Goal: Task Accomplishment & Management: Use online tool/utility

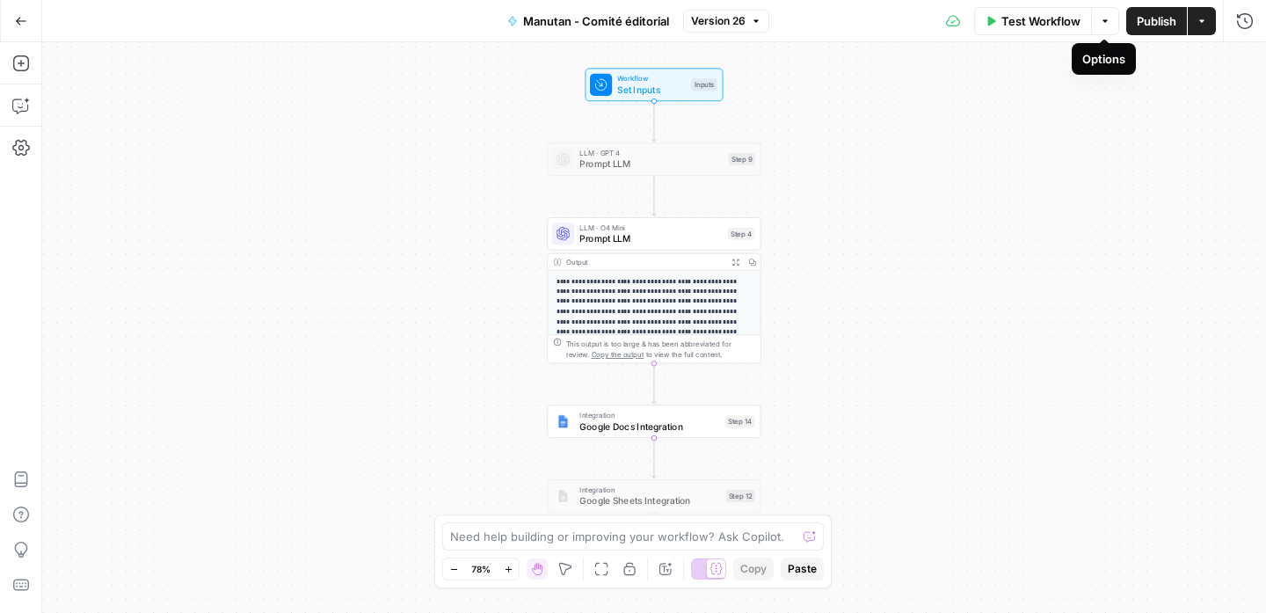
click at [1100, 24] on icon "button" at bounding box center [1105, 21] width 11 height 11
click at [1197, 21] on icon "button" at bounding box center [1202, 21] width 11 height 11
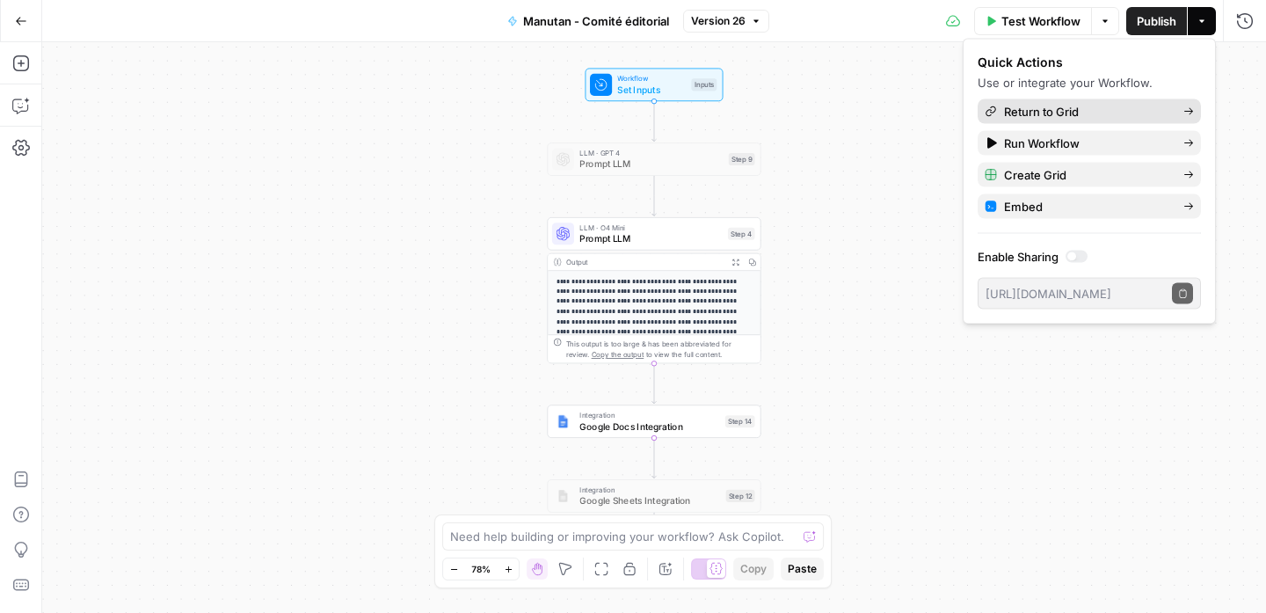
click at [1099, 115] on span "Return to Grid" at bounding box center [1086, 112] width 165 height 18
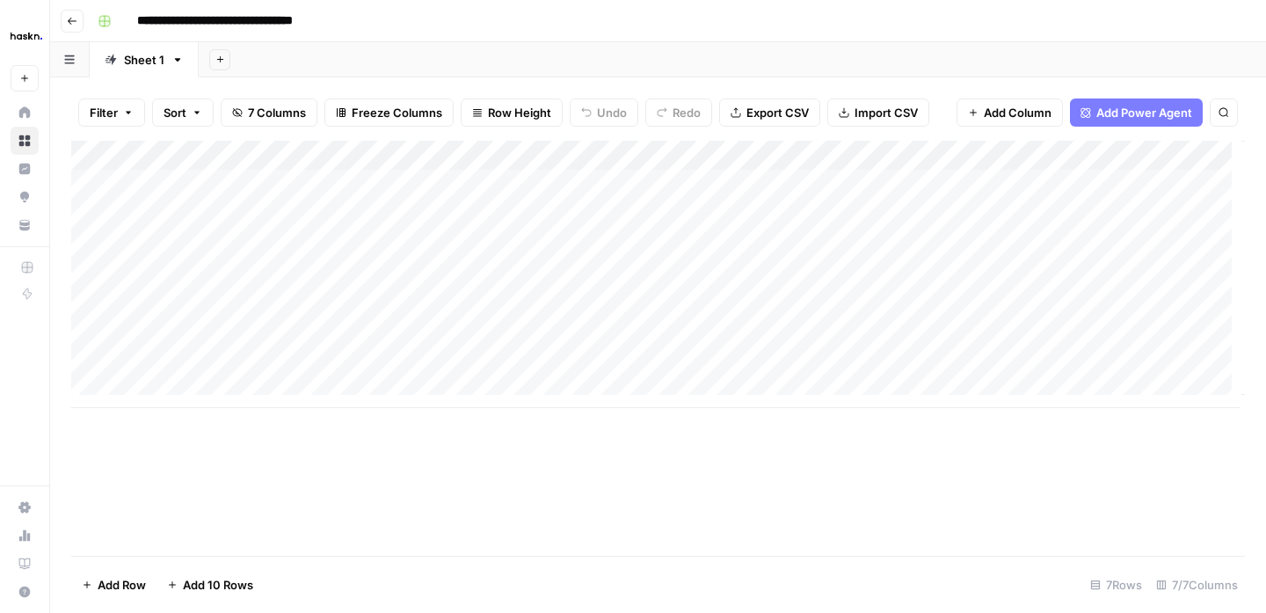
drag, startPoint x: 204, startPoint y: 309, endPoint x: 798, endPoint y: 309, distance: 594.4
click at [798, 309] on div "Add Column" at bounding box center [658, 274] width 1174 height 267
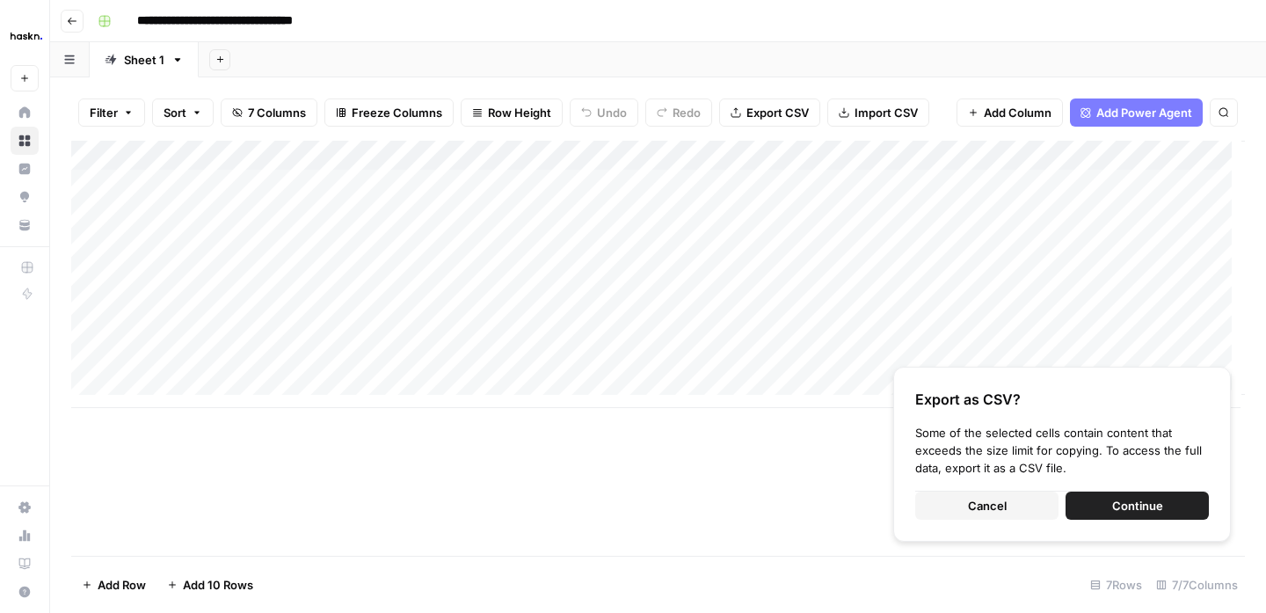
click at [212, 330] on div "Add Column" at bounding box center [658, 274] width 1174 height 267
drag, startPoint x: 1133, startPoint y: 510, endPoint x: 979, endPoint y: 501, distance: 154.1
click at [979, 499] on div "Cancel Continue" at bounding box center [1062, 506] width 294 height 28
click at [979, 502] on span "Cancel" at bounding box center [987, 506] width 39 height 18
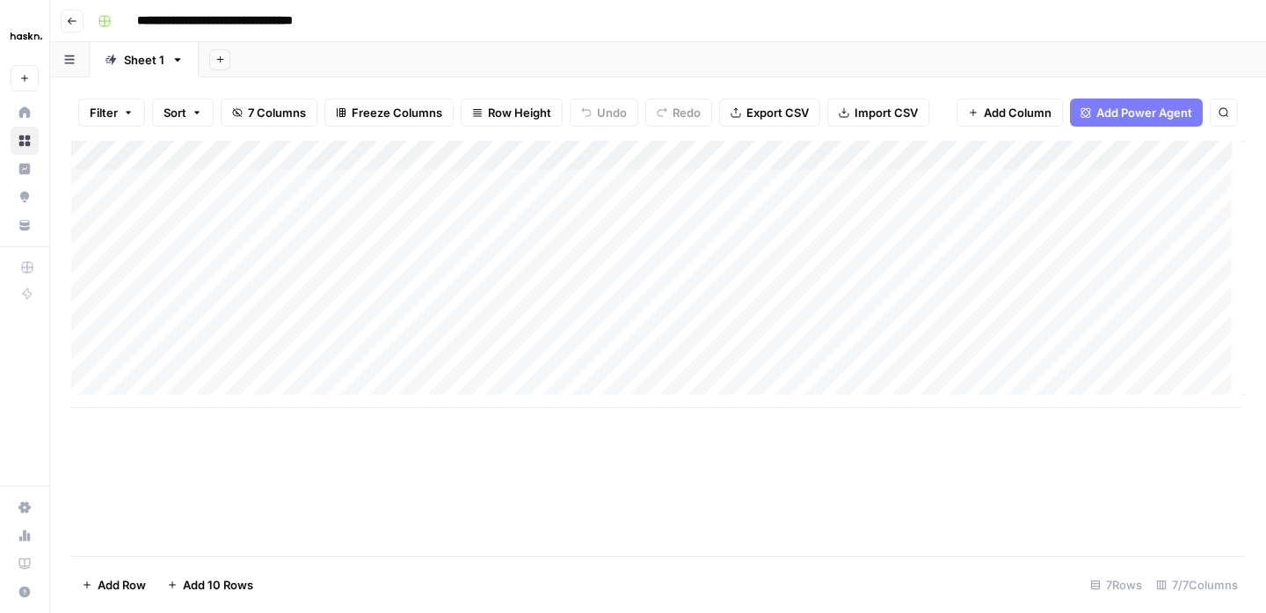
click at [351, 301] on div "Add Column" at bounding box center [658, 274] width 1174 height 267
click at [356, 298] on div "Add Column" at bounding box center [658, 274] width 1174 height 267
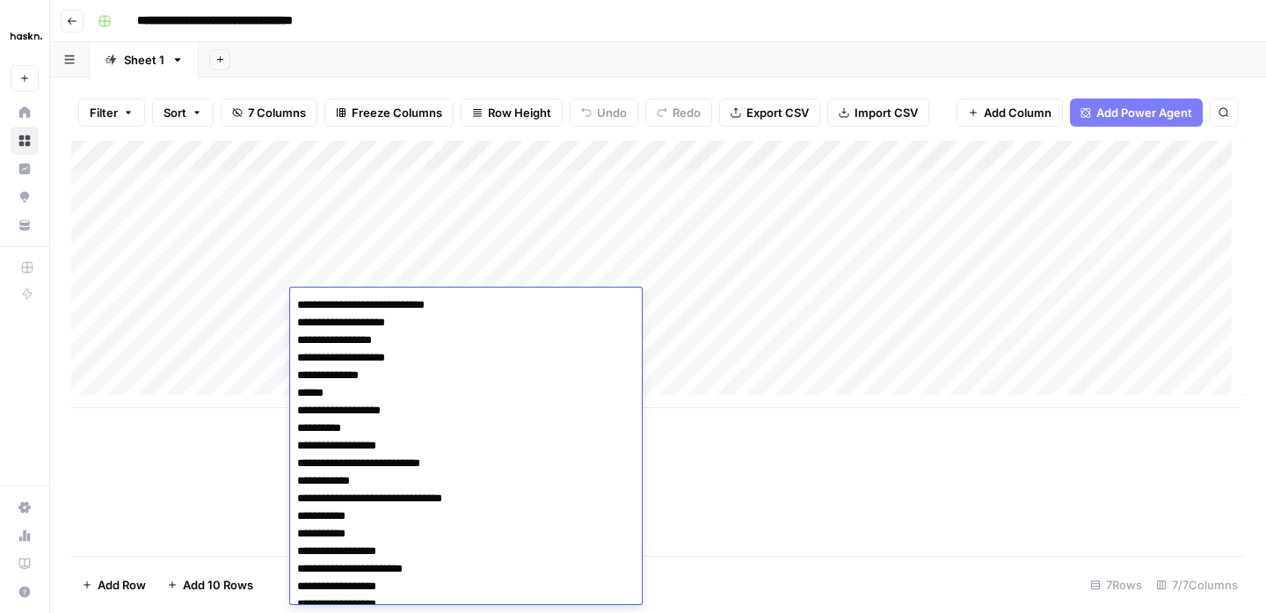
click at [356, 298] on body "**********" at bounding box center [633, 306] width 1266 height 613
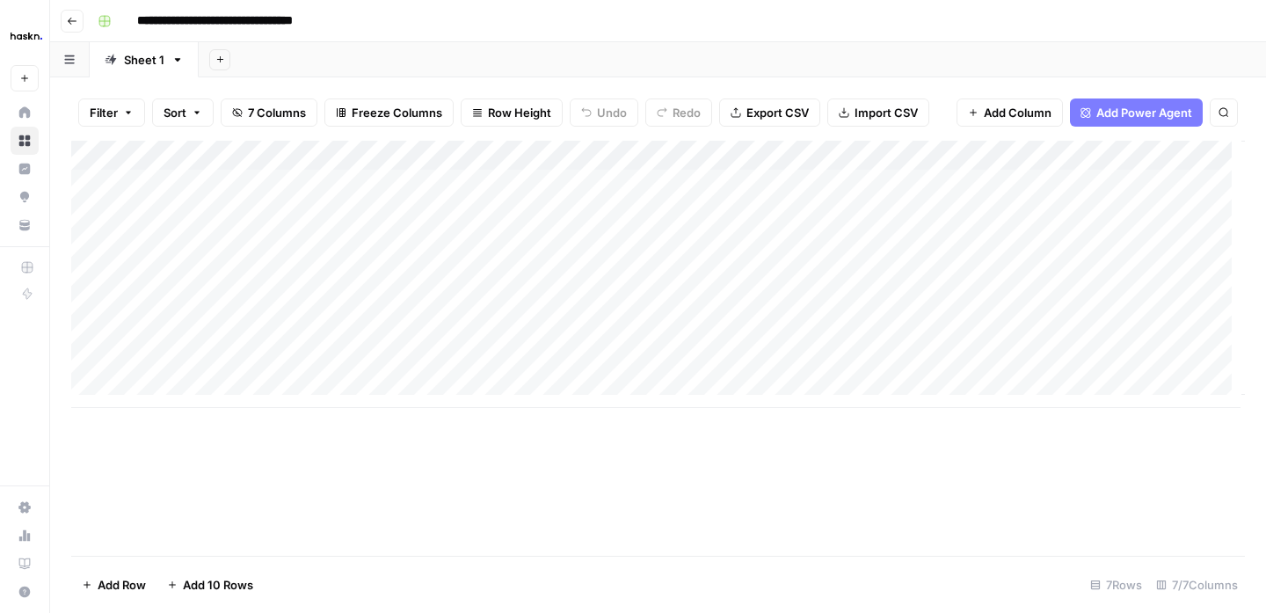
click at [235, 346] on div "Add Column" at bounding box center [658, 274] width 1174 height 267
click at [335, 338] on div "Add Column" at bounding box center [658, 274] width 1174 height 267
click at [335, 338] on textarea at bounding box center [430, 335] width 281 height 25
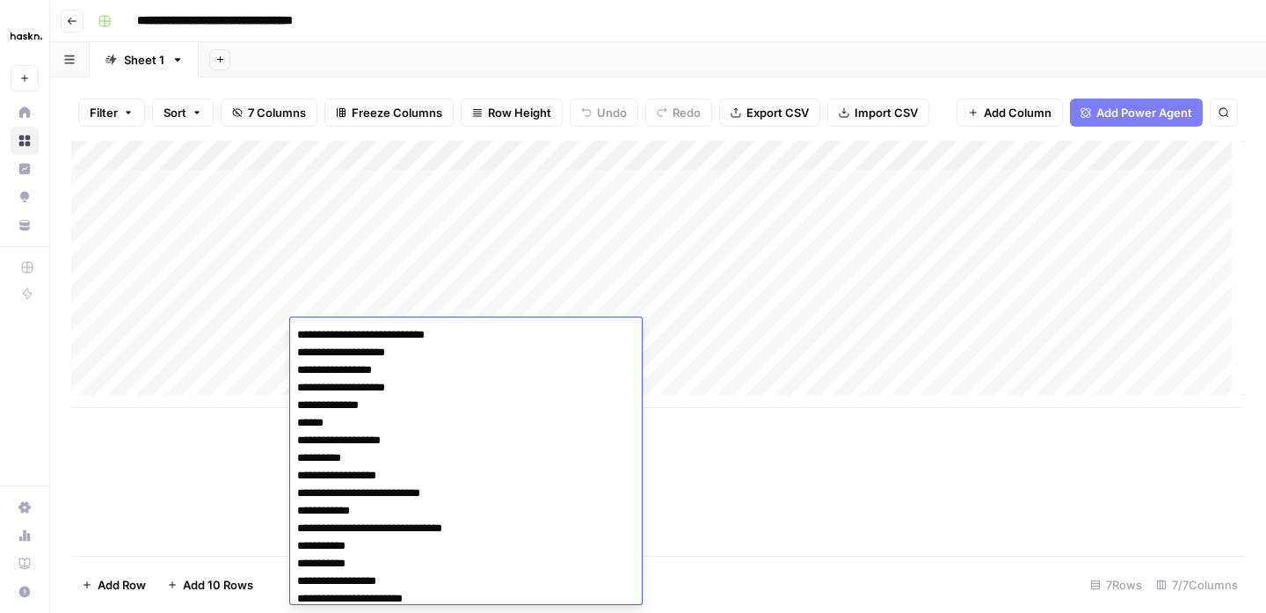
scroll to position [12927, 0]
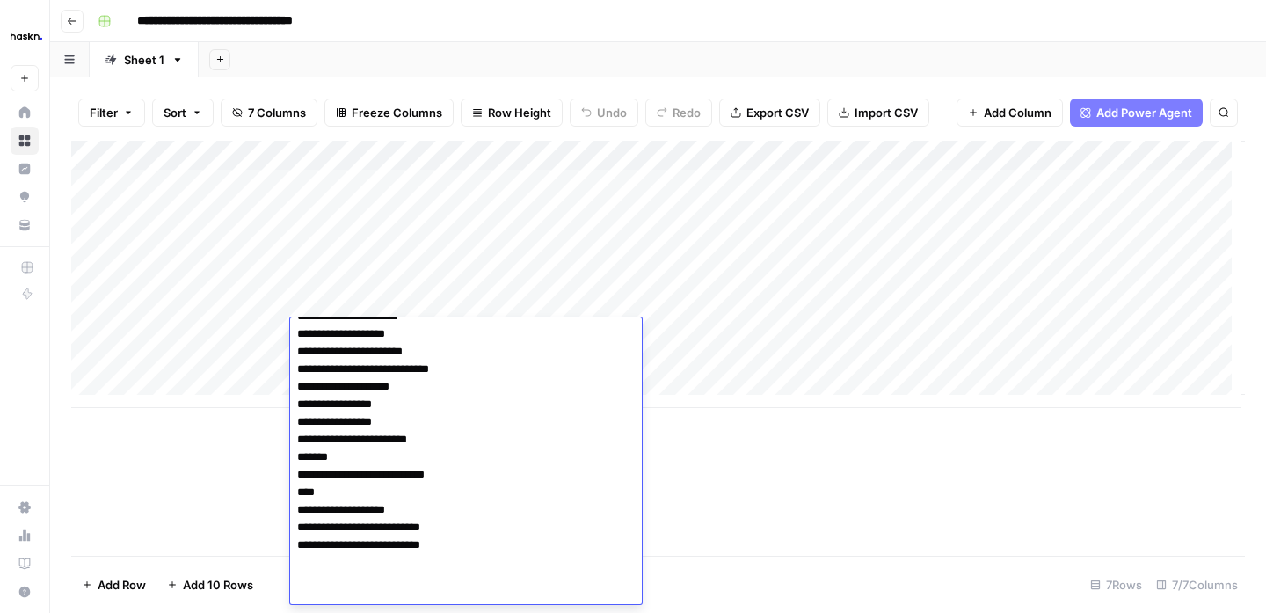
type textarea "**********"
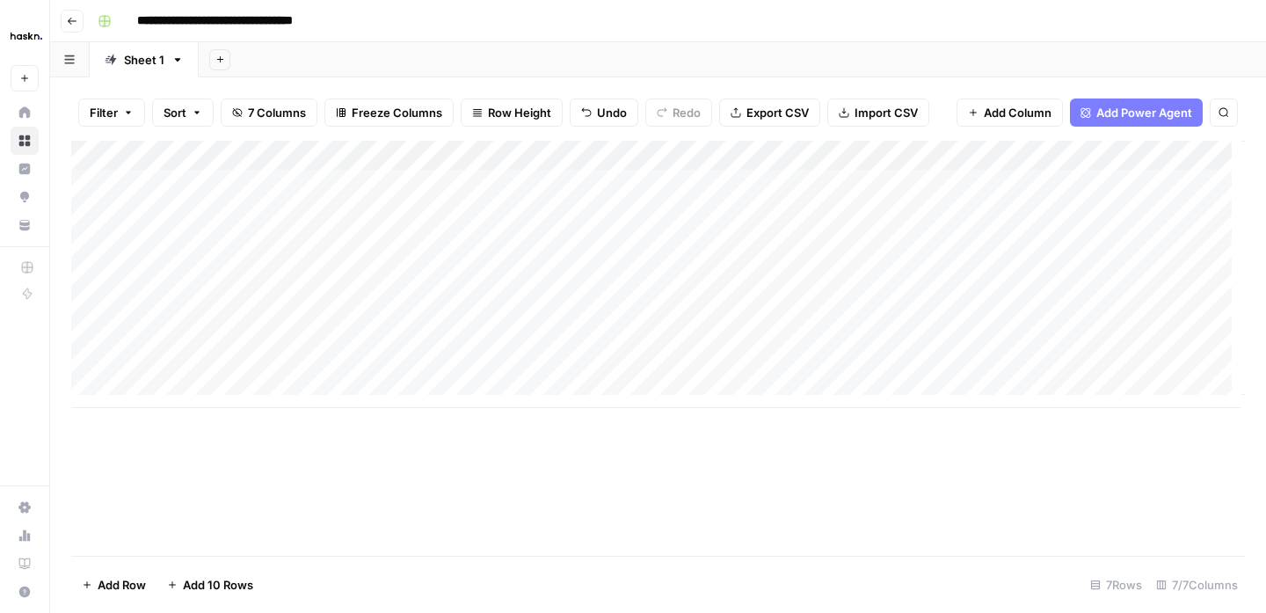
click at [424, 334] on div "Add Column" at bounding box center [658, 274] width 1174 height 267
click at [395, 331] on div "Add Column" at bounding box center [658, 274] width 1174 height 267
click at [393, 324] on div "Add Column" at bounding box center [658, 274] width 1174 height 267
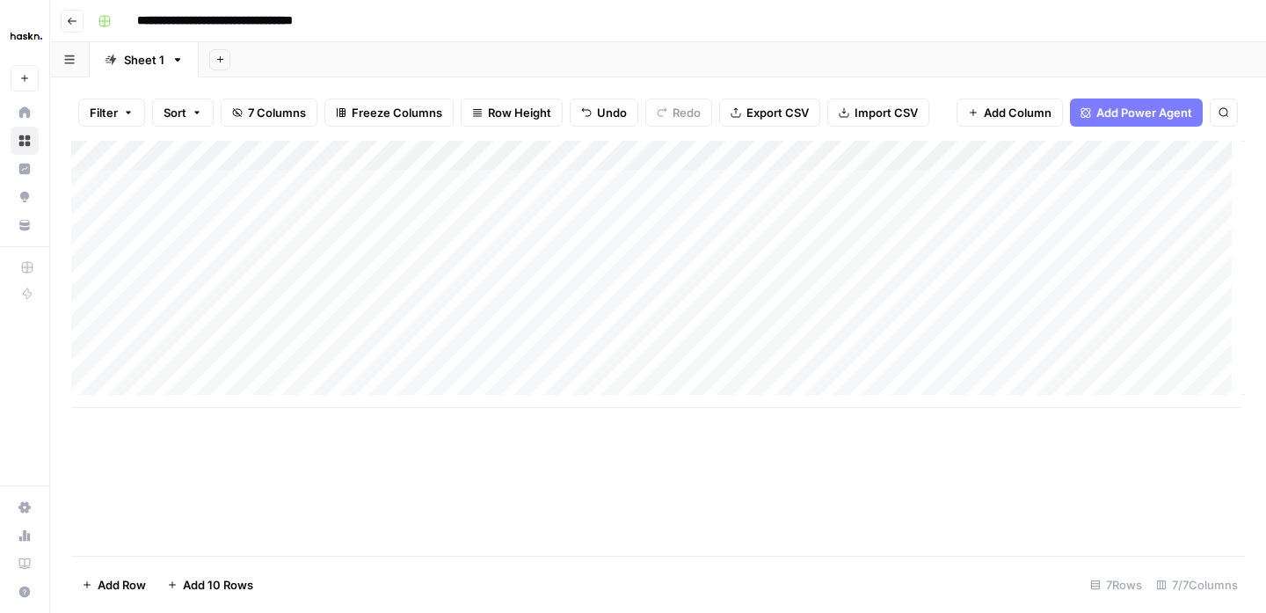
click at [393, 324] on div "Add Column" at bounding box center [658, 274] width 1174 height 267
click at [390, 324] on div "Add Column" at bounding box center [658, 274] width 1174 height 267
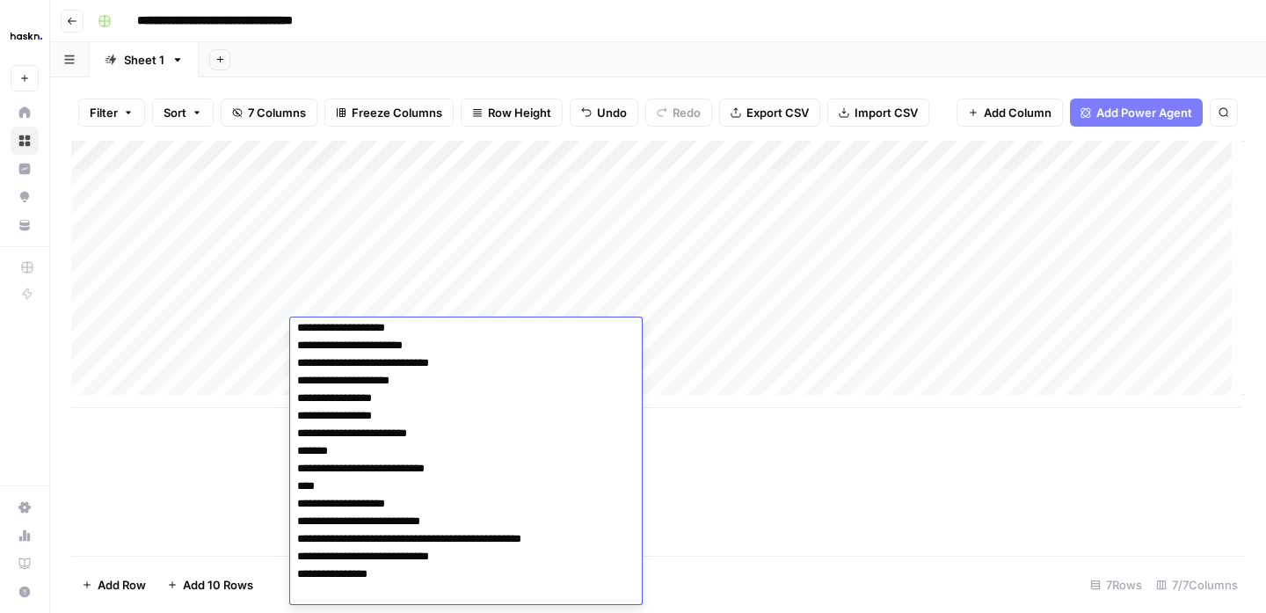
scroll to position [12963, 0]
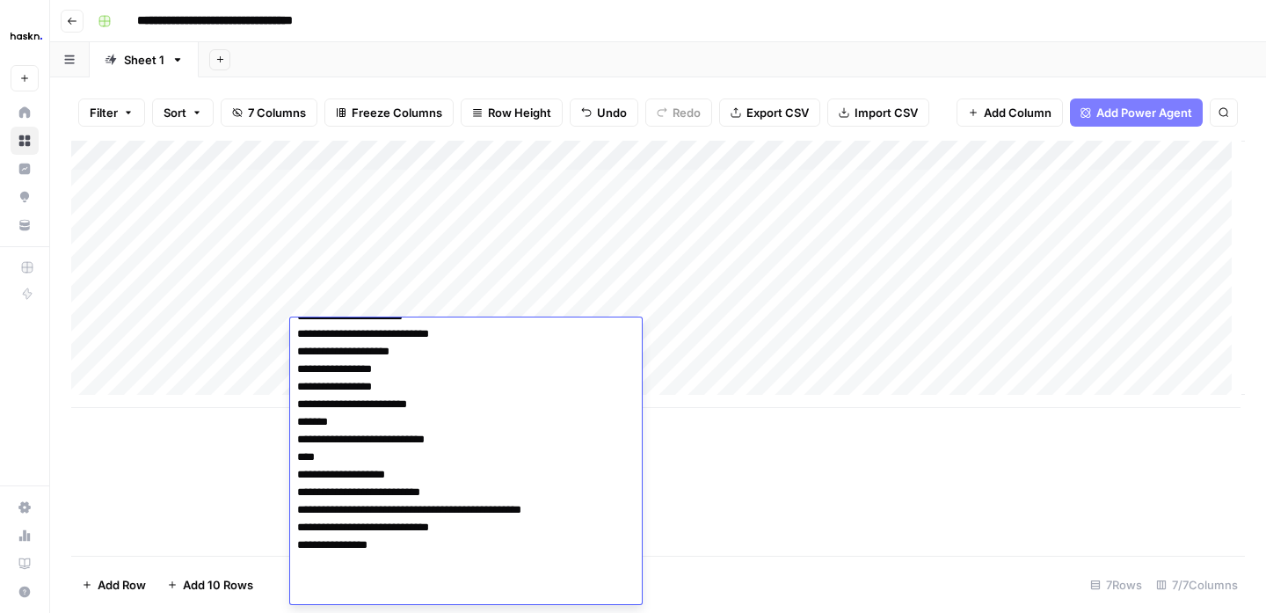
type textarea "**********"
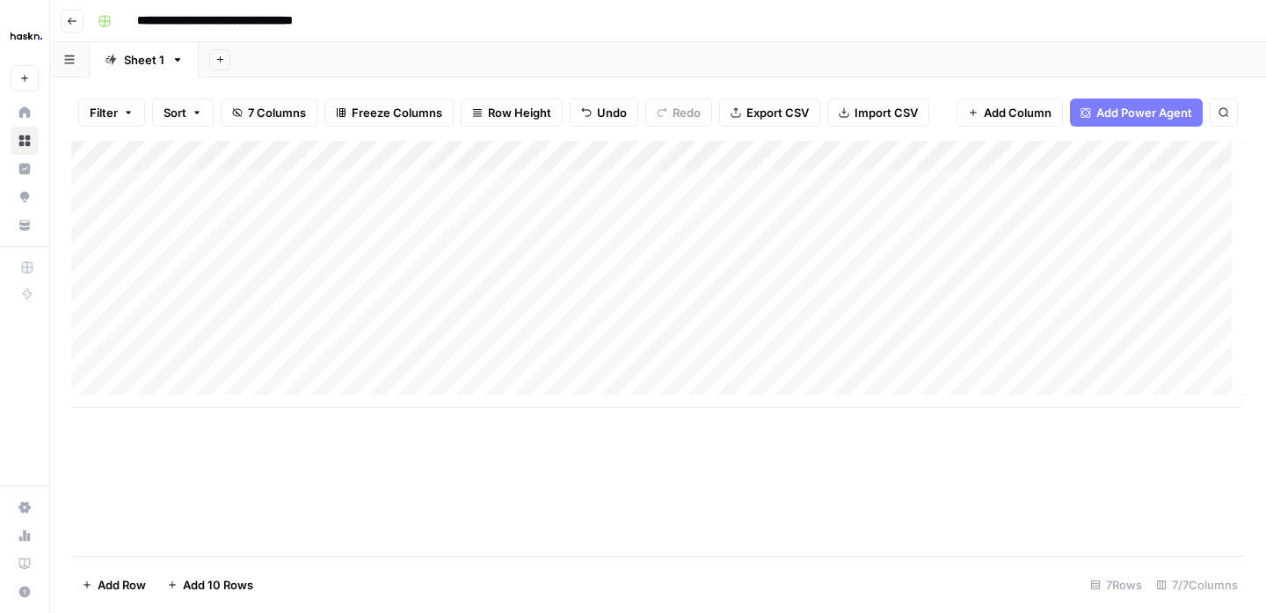
click at [517, 335] on div "Add Column" at bounding box center [658, 274] width 1174 height 267
click at [511, 307] on div "Add Column" at bounding box center [658, 274] width 1174 height 267
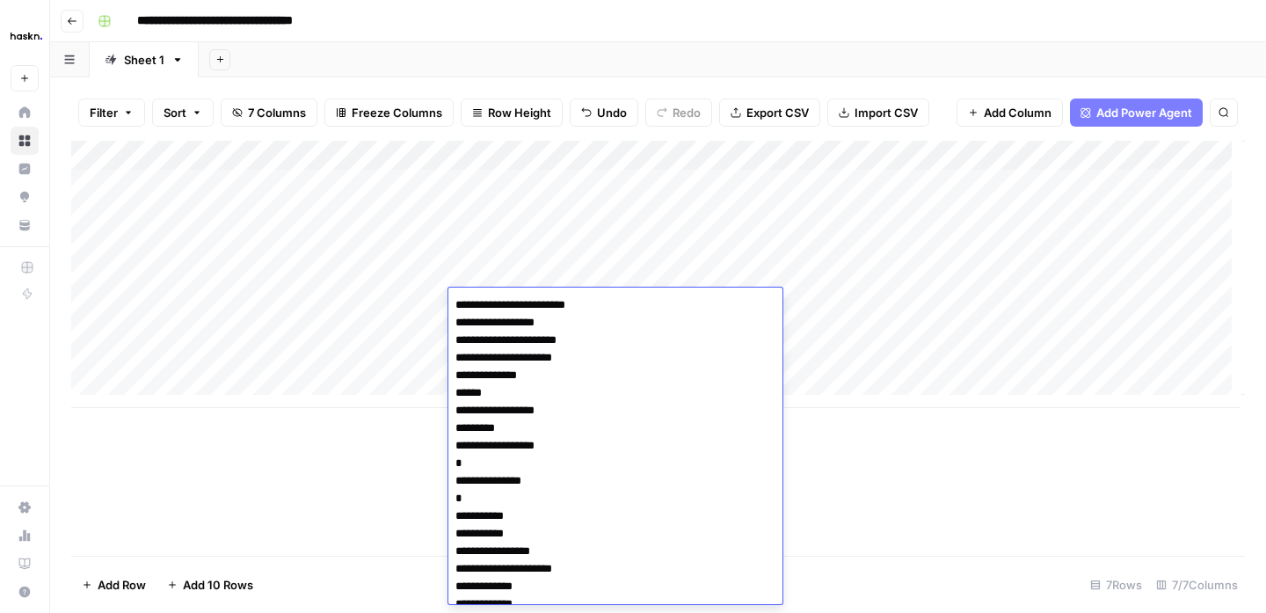
scroll to position [12851, 0]
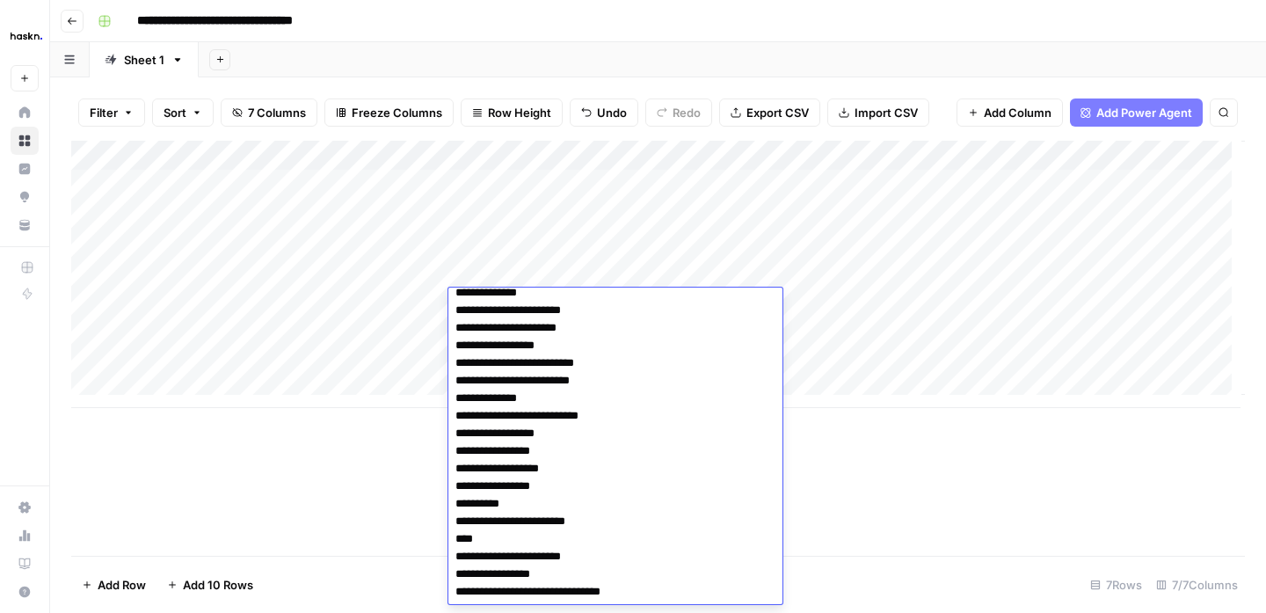
click at [393, 355] on div "Add Column" at bounding box center [658, 274] width 1174 height 267
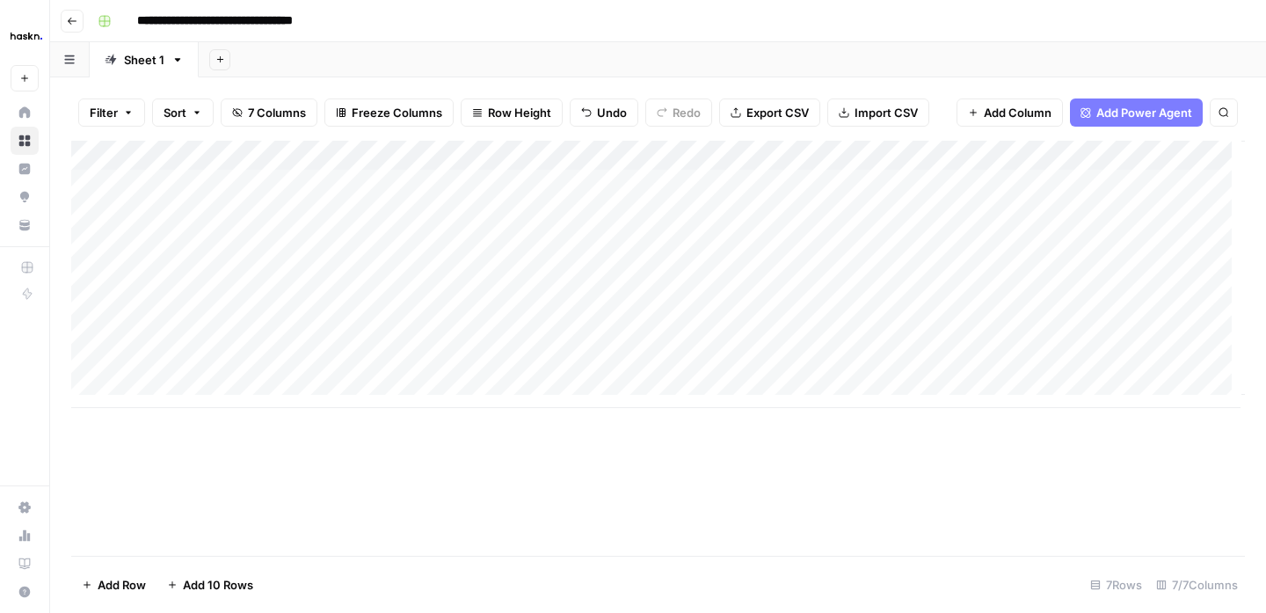
click at [508, 333] on div "Add Column" at bounding box center [658, 274] width 1174 height 267
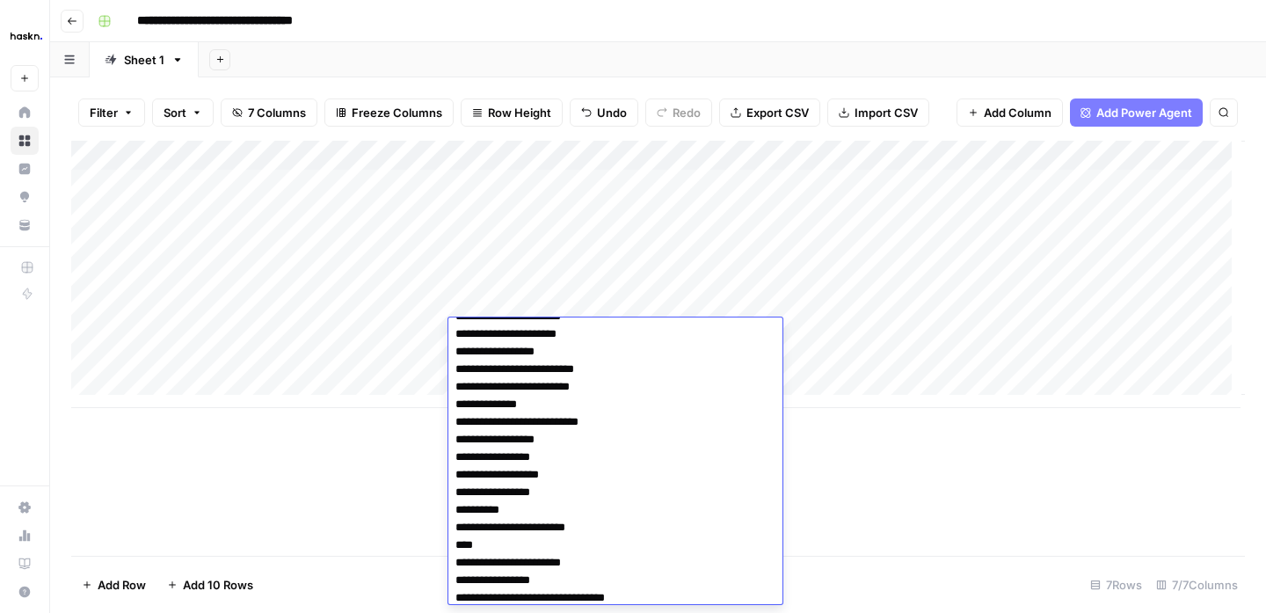
scroll to position [12892, 0]
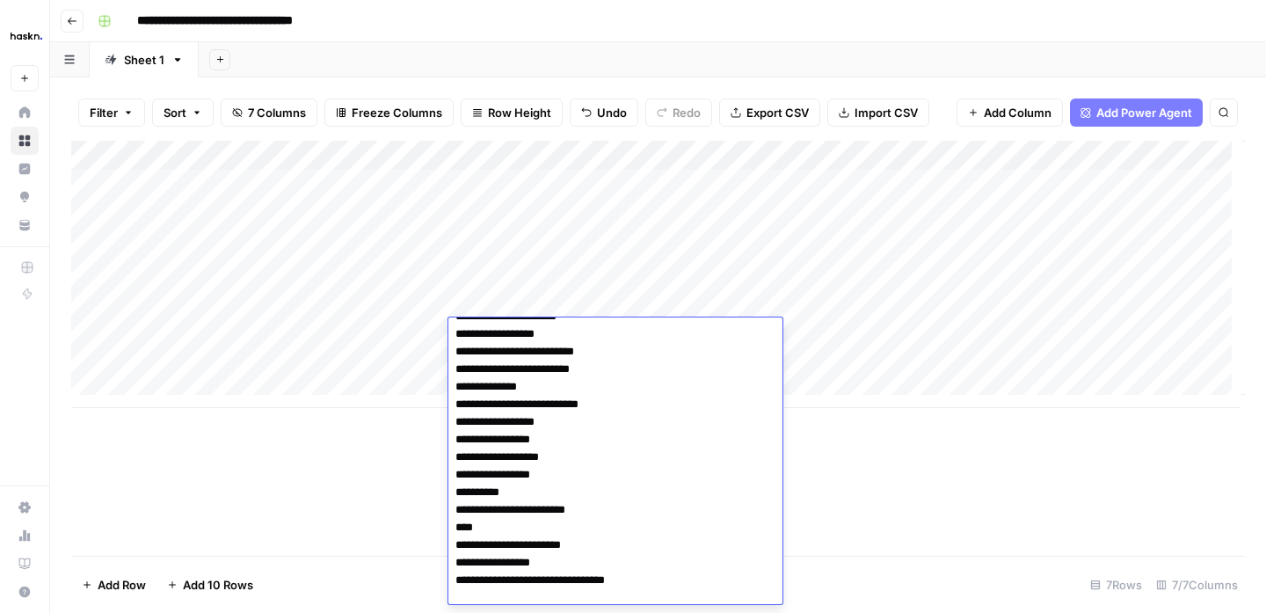
paste textarea "**********"
type textarea "**********"
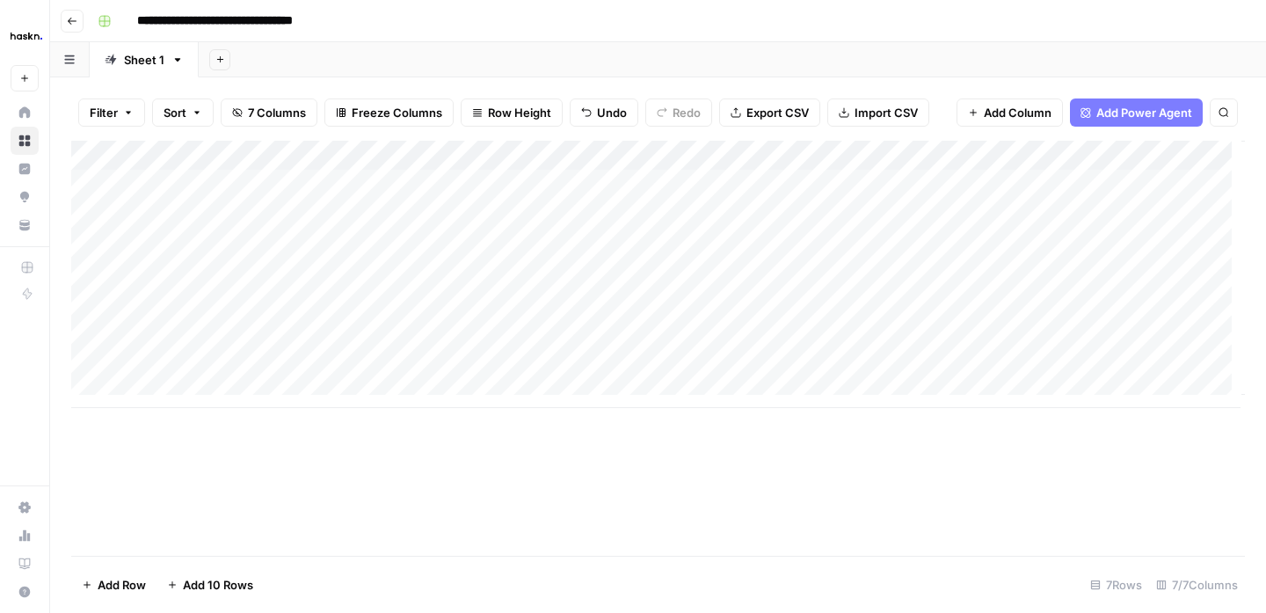
click at [707, 332] on div "Add Column" at bounding box center [658, 274] width 1174 height 267
drag, startPoint x: 689, startPoint y: 299, endPoint x: 769, endPoint y: 302, distance: 79.2
click at [769, 302] on div "Add Column" at bounding box center [658, 274] width 1174 height 267
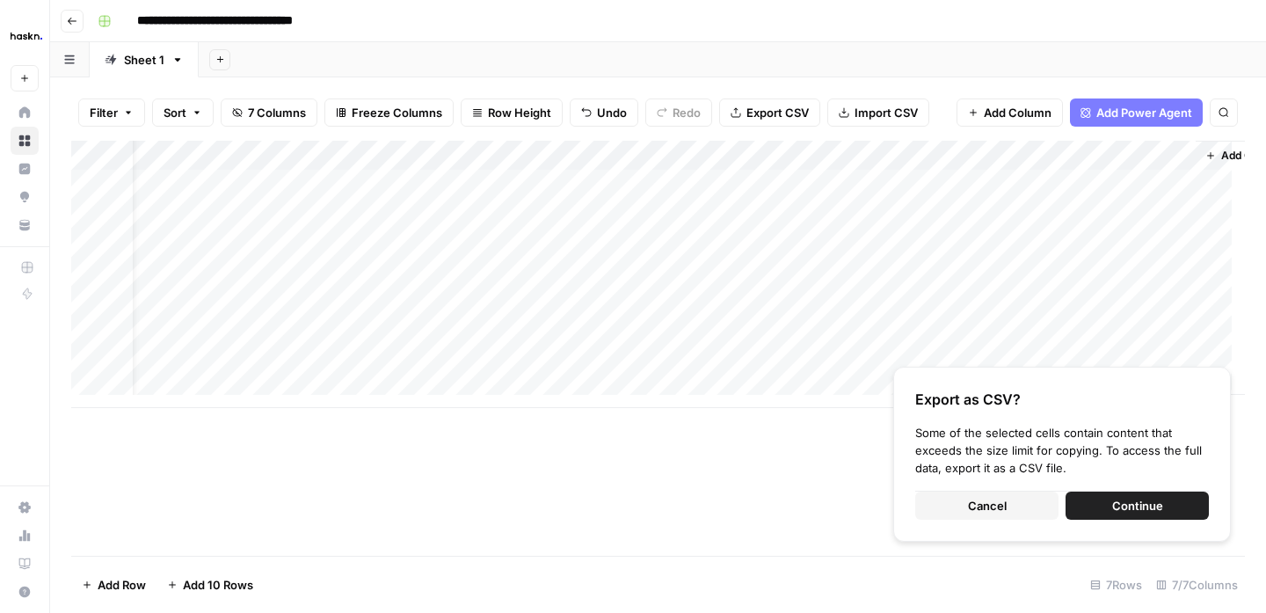
click at [667, 327] on div "Add Column" at bounding box center [658, 274] width 1174 height 267
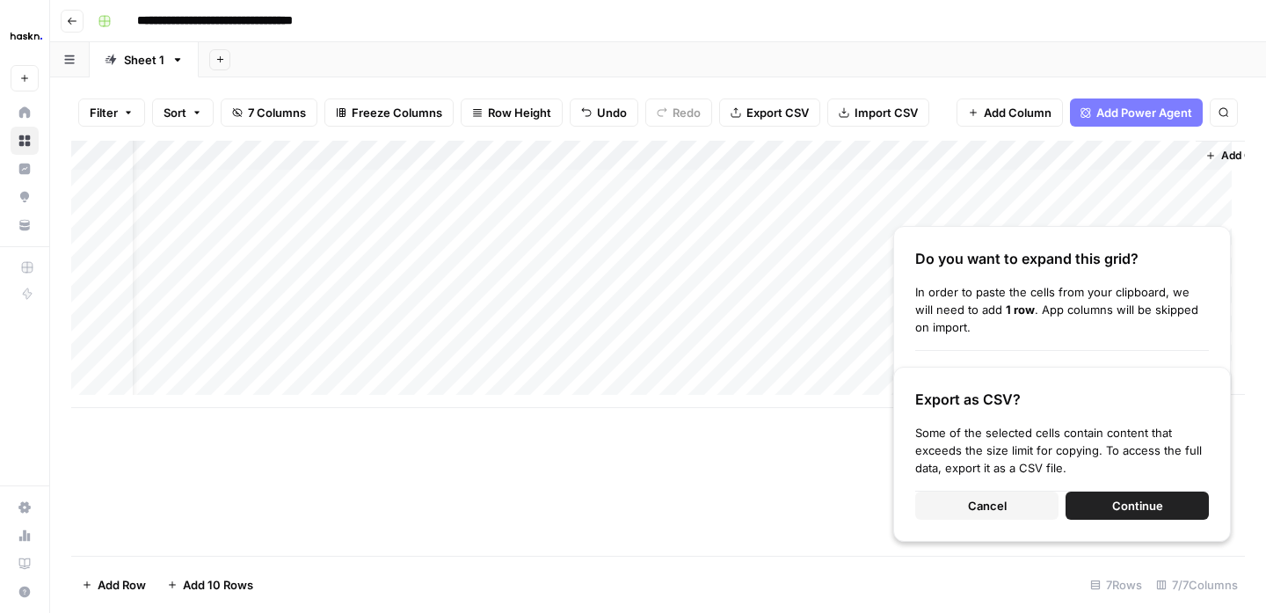
click at [988, 507] on span "Cancel" at bounding box center [987, 506] width 39 height 18
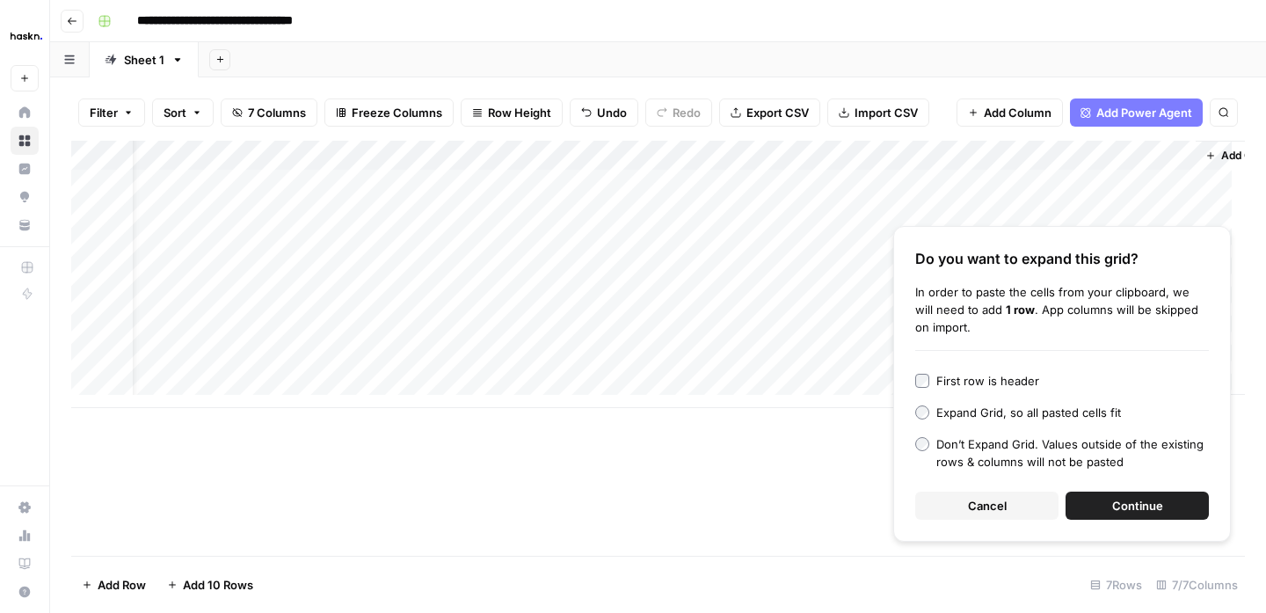
click at [685, 300] on div "Add Column" at bounding box center [658, 274] width 1174 height 267
click at [685, 300] on div at bounding box center [641, 304] width 161 height 33
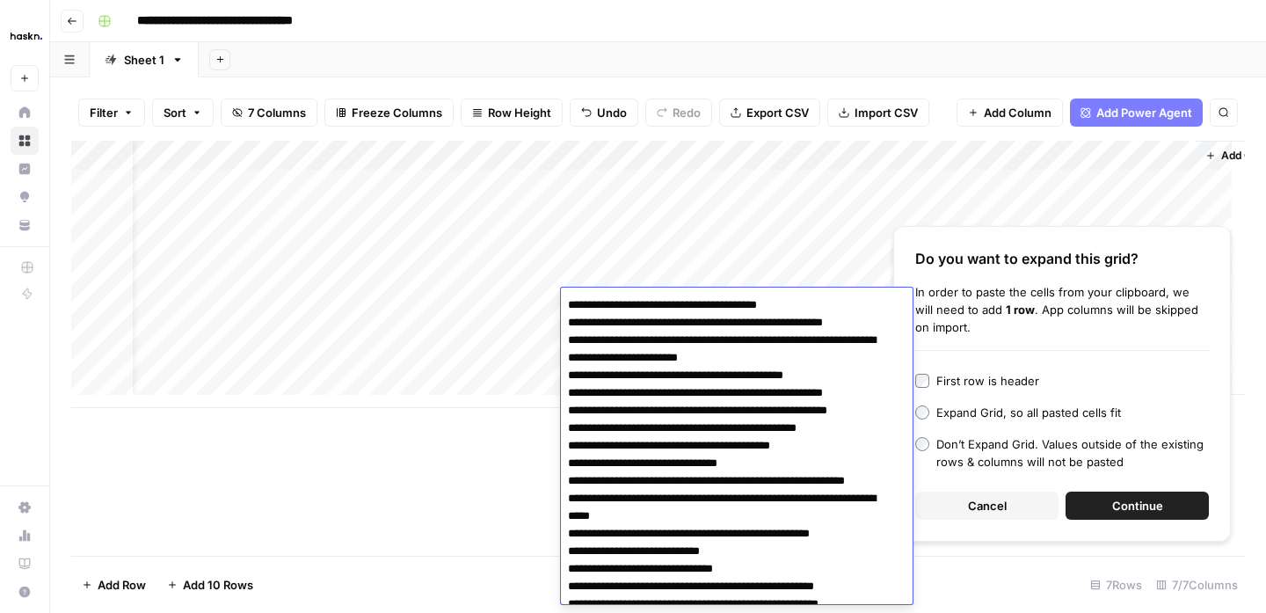
click at [513, 377] on div "Add Column" at bounding box center [658, 274] width 1174 height 267
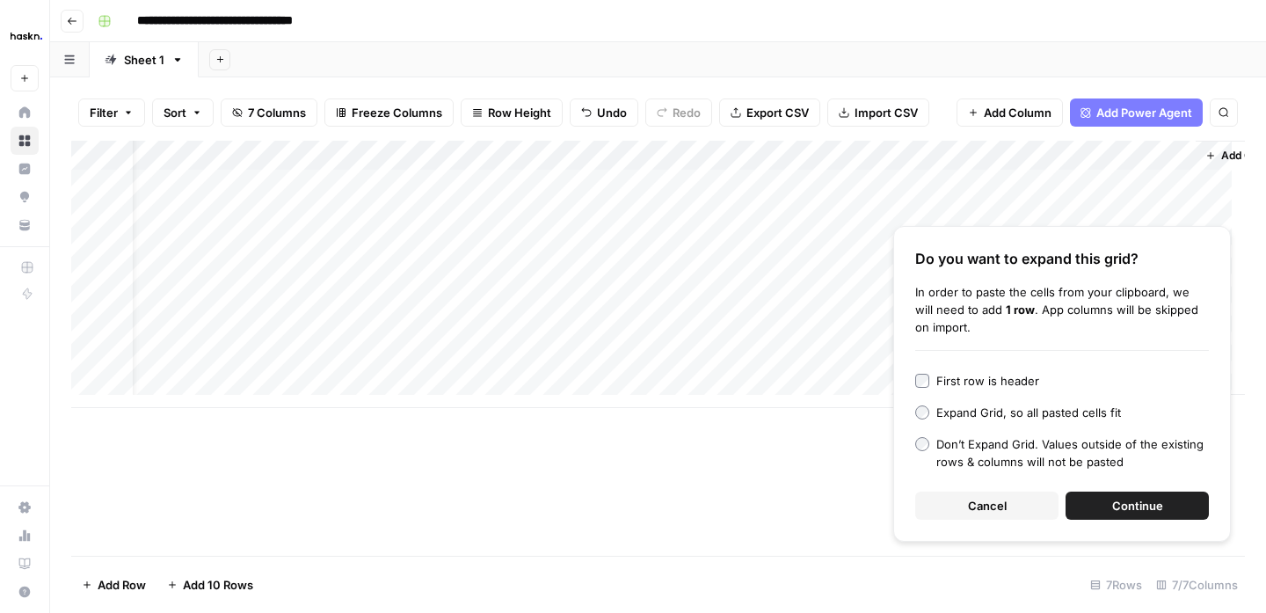
click at [619, 335] on div "Add Column" at bounding box center [658, 274] width 1174 height 267
type textarea "**********"
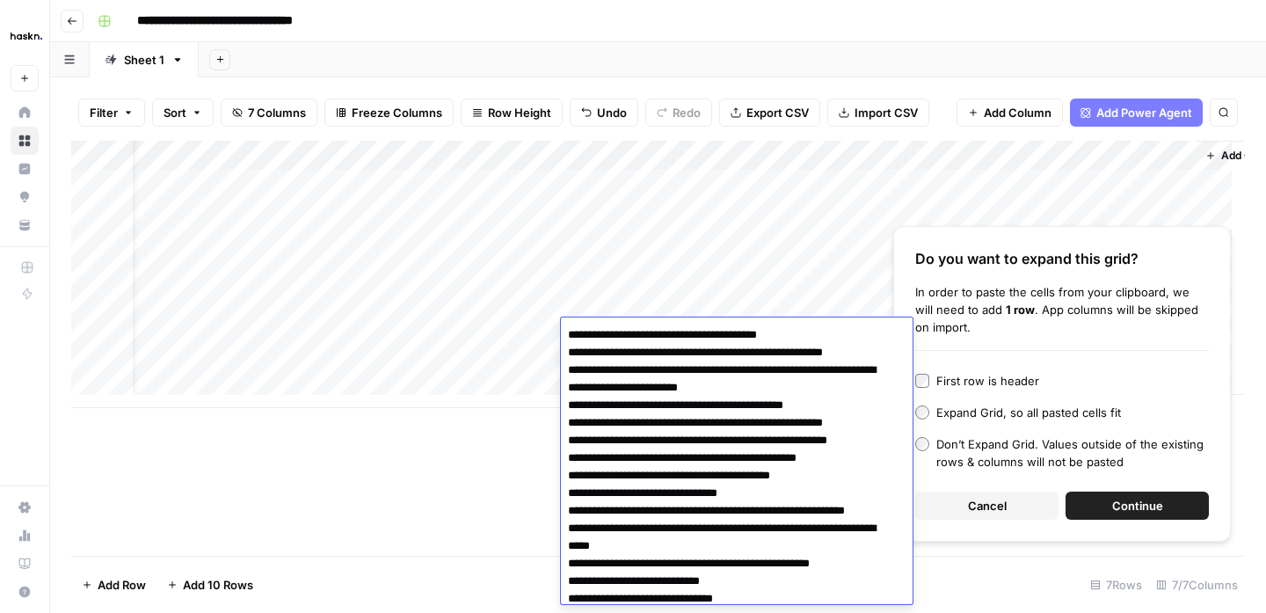
scroll to position [22882, 0]
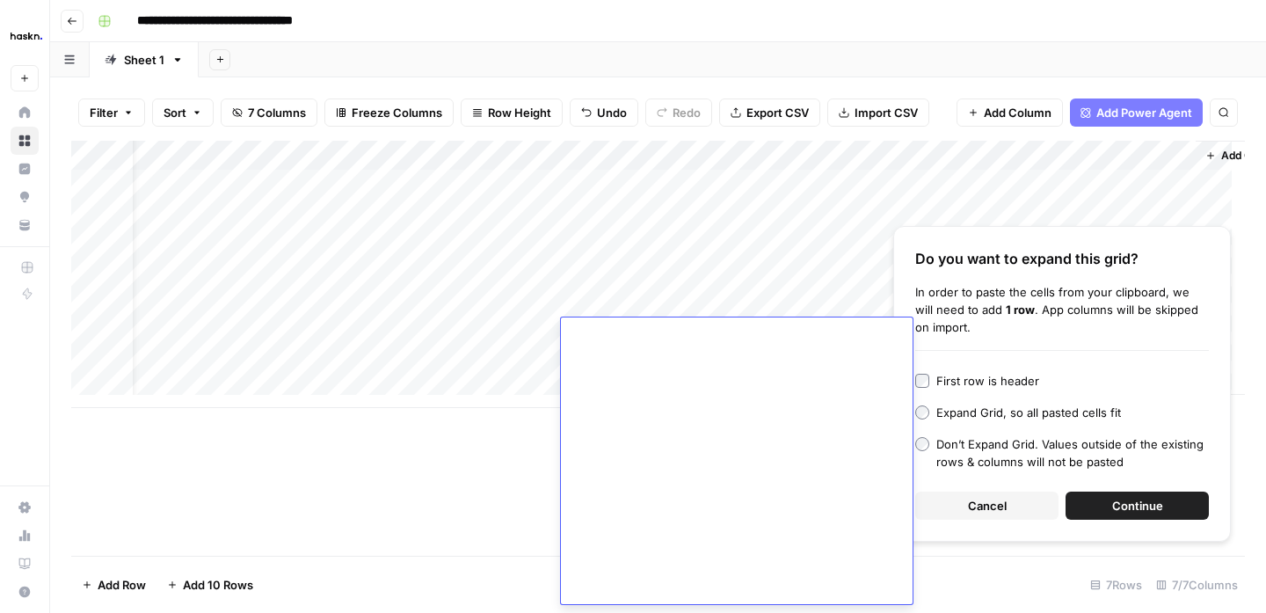
drag, startPoint x: 489, startPoint y: 370, endPoint x: 532, endPoint y: 358, distance: 44.8
click at [489, 370] on div "Add Column" at bounding box center [658, 274] width 1174 height 267
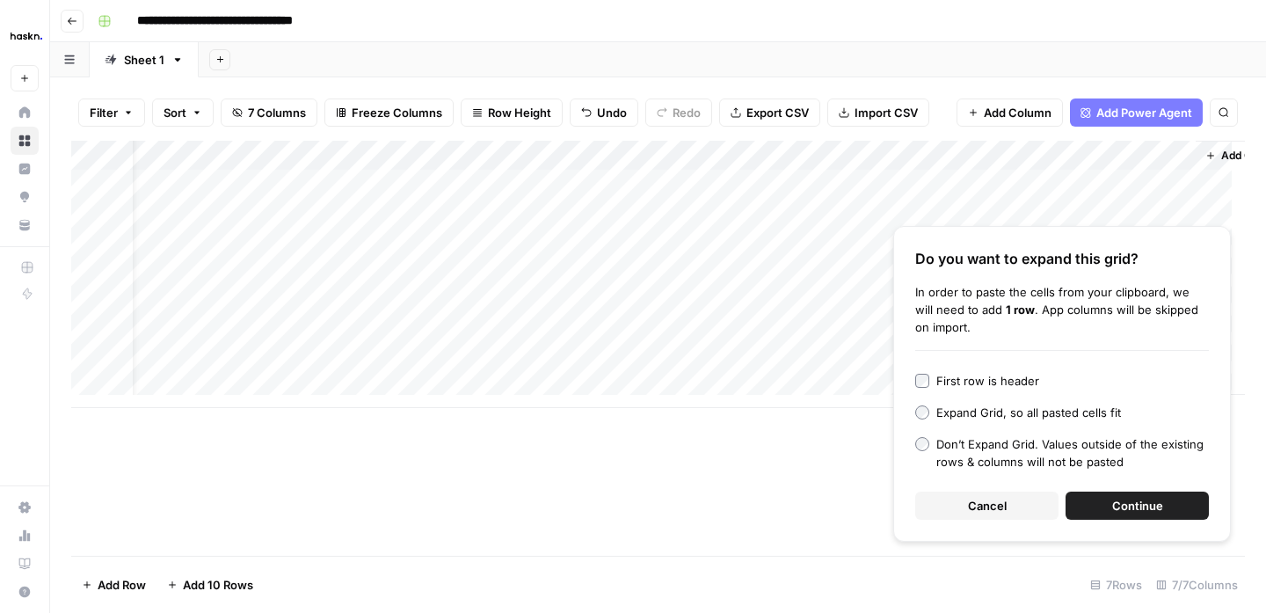
click at [799, 302] on div "Add Column" at bounding box center [658, 274] width 1174 height 267
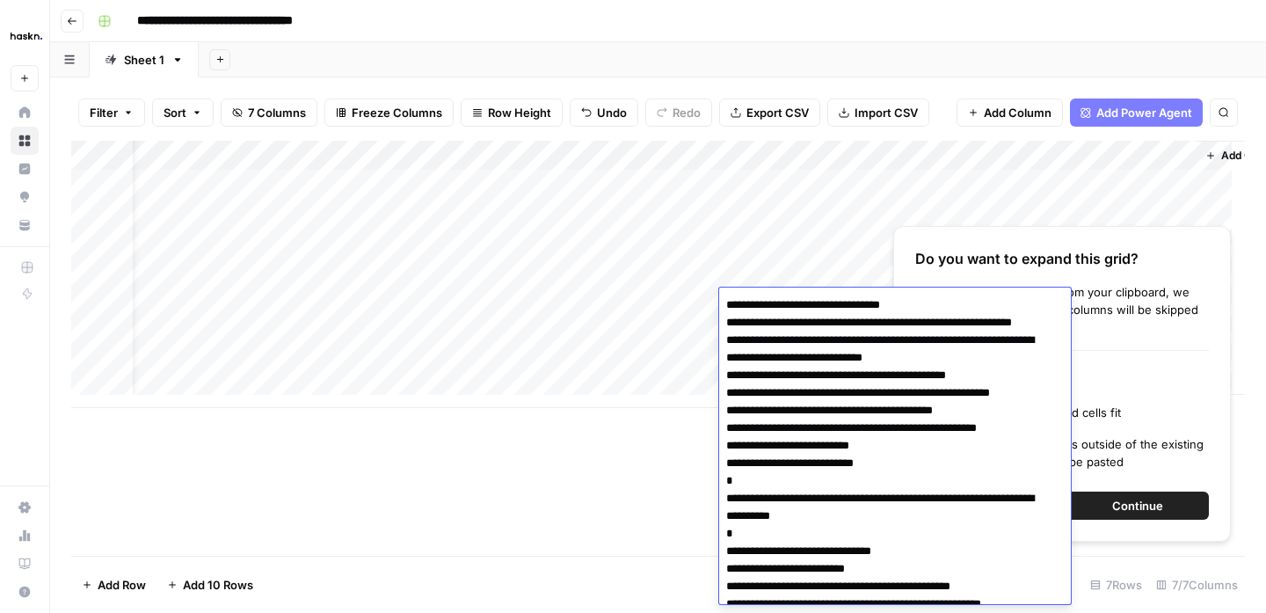
click at [624, 367] on div "Add Column" at bounding box center [658, 274] width 1174 height 267
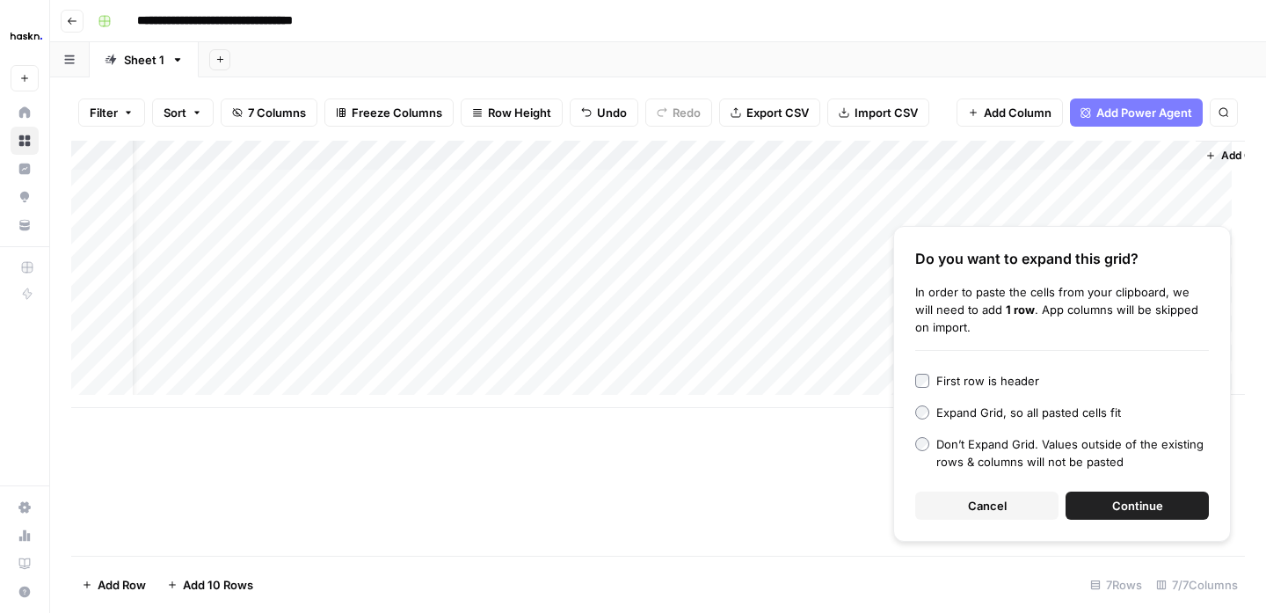
click at [783, 325] on div "Add Column" at bounding box center [658, 274] width 1174 height 267
type textarea "**********"
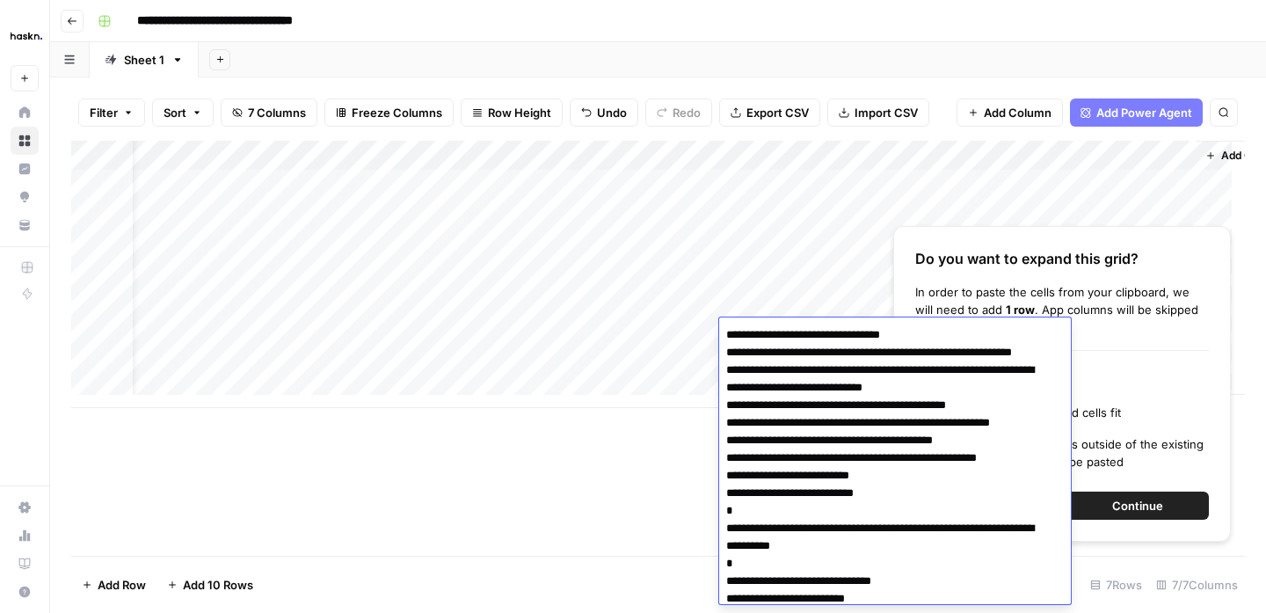
scroll to position [21334, 0]
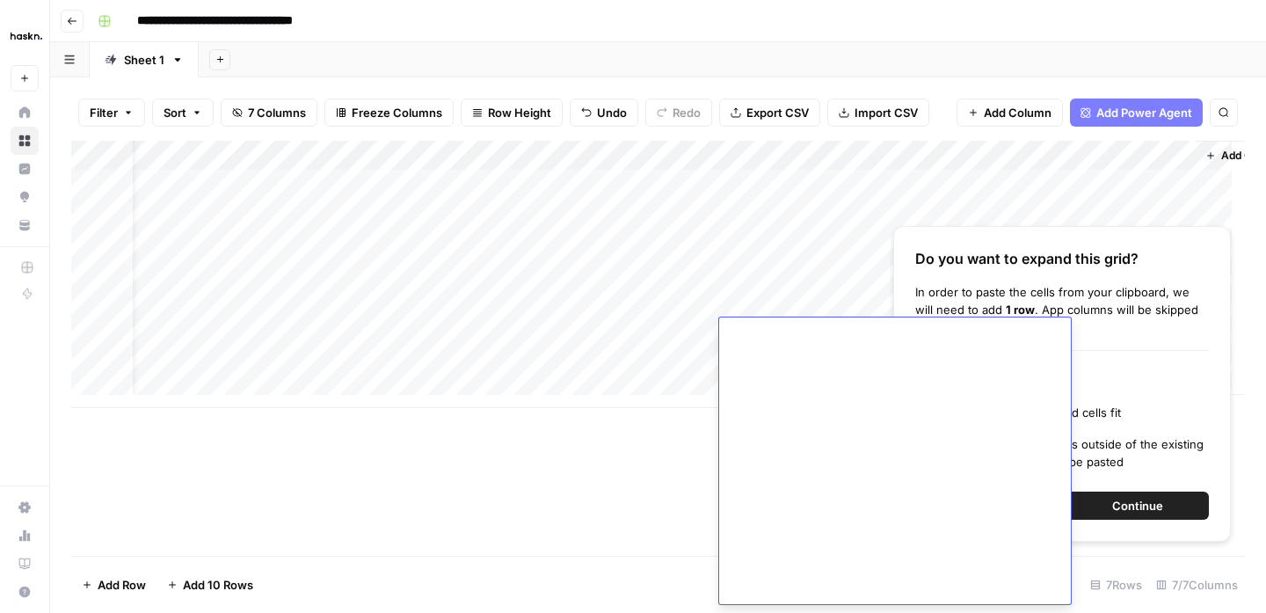
click at [638, 388] on div "Add Column" at bounding box center [658, 274] width 1174 height 267
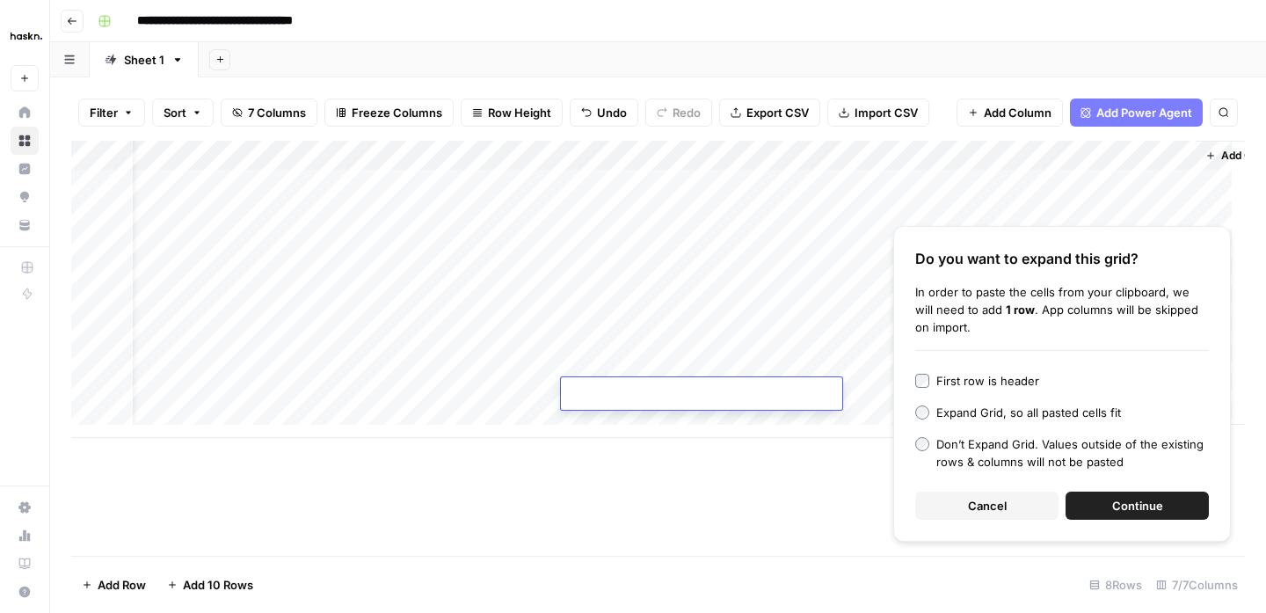
click at [731, 406] on textarea at bounding box center [701, 395] width 281 height 25
click at [947, 494] on button "Cancel" at bounding box center [986, 506] width 143 height 28
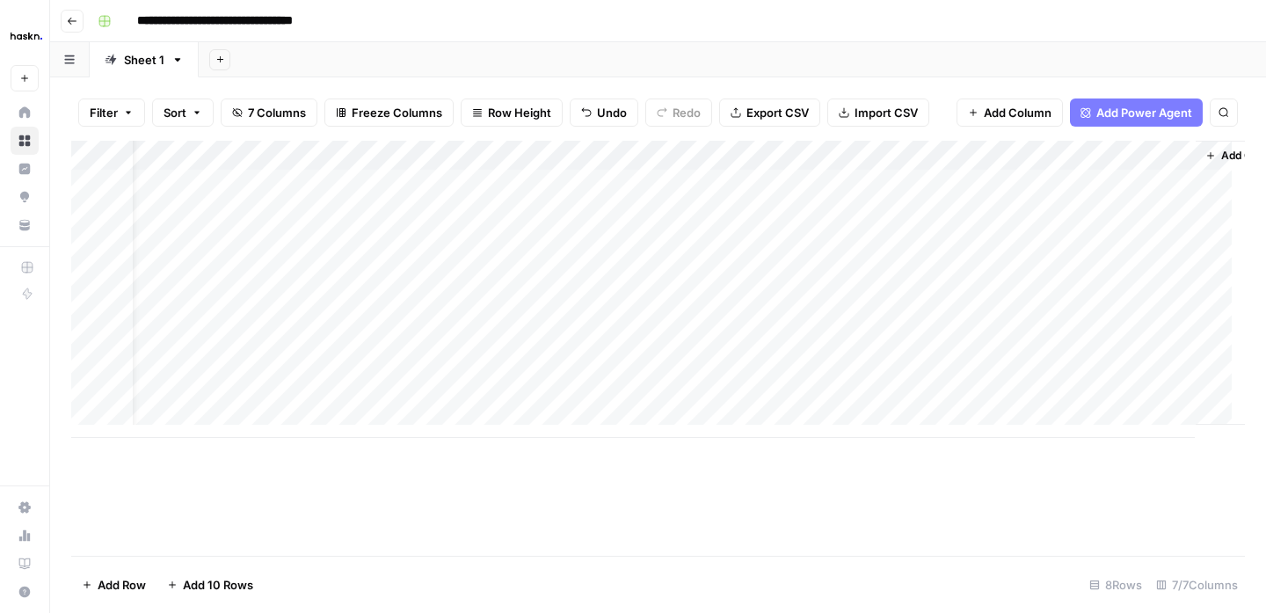
scroll to position [0, 0]
click at [227, 330] on div "Add Column" at bounding box center [658, 289] width 1174 height 297
drag, startPoint x: 577, startPoint y: 364, endPoint x: 595, endPoint y: 363, distance: 18.5
click at [577, 364] on div "Add Column" at bounding box center [658, 289] width 1174 height 297
click at [997, 335] on div "Add Column" at bounding box center [658, 289] width 1174 height 297
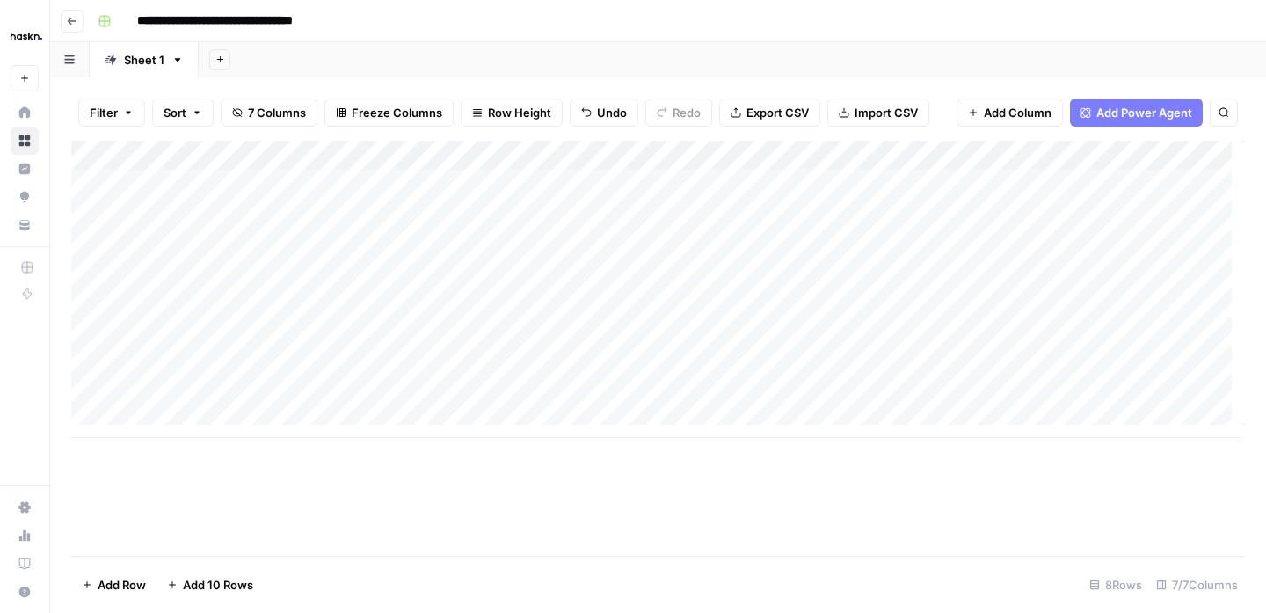
click at [1221, 336] on div "Add Column" at bounding box center [658, 289] width 1174 height 297
